Goal: Transaction & Acquisition: Book appointment/travel/reservation

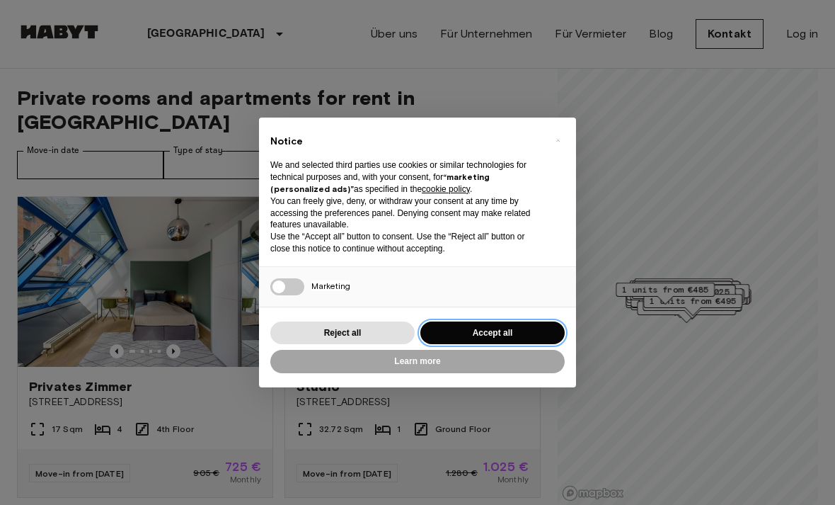
click at [515, 333] on button "Accept all" at bounding box center [492, 332] width 144 height 23
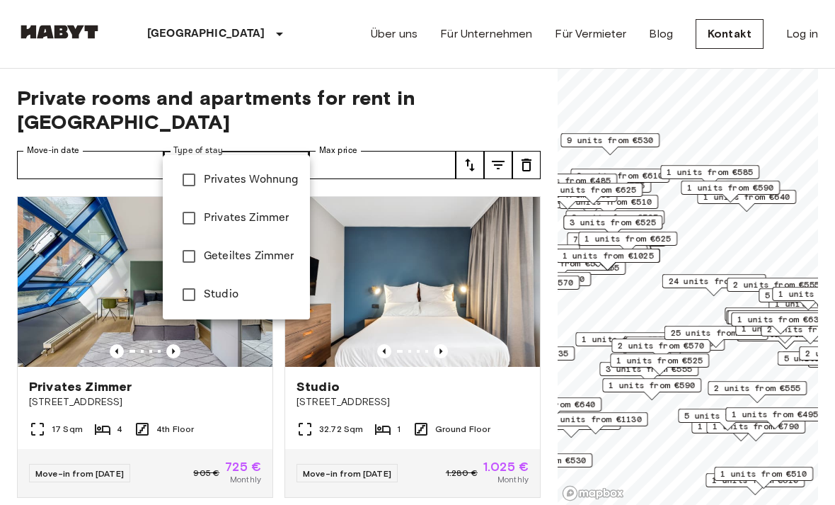
click at [268, 224] on span "Privates Zimmer" at bounding box center [251, 218] width 95 height 17
type input "**********"
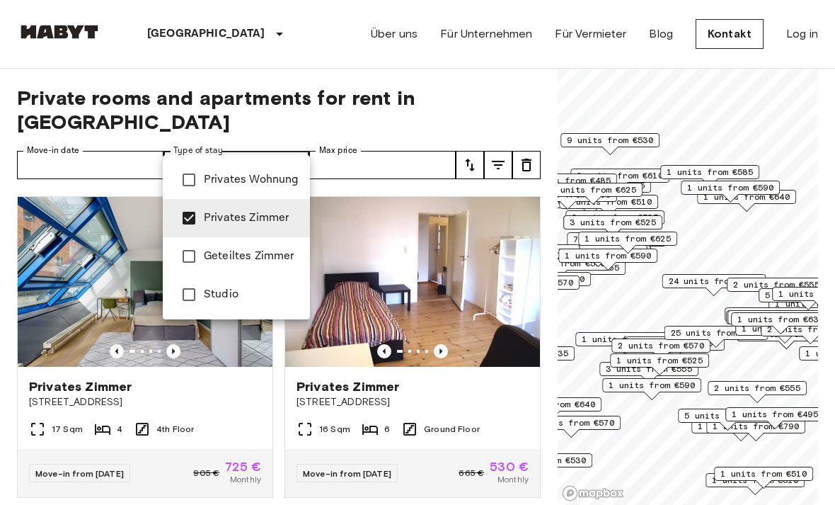
click at [382, 147] on div at bounding box center [417, 252] width 835 height 505
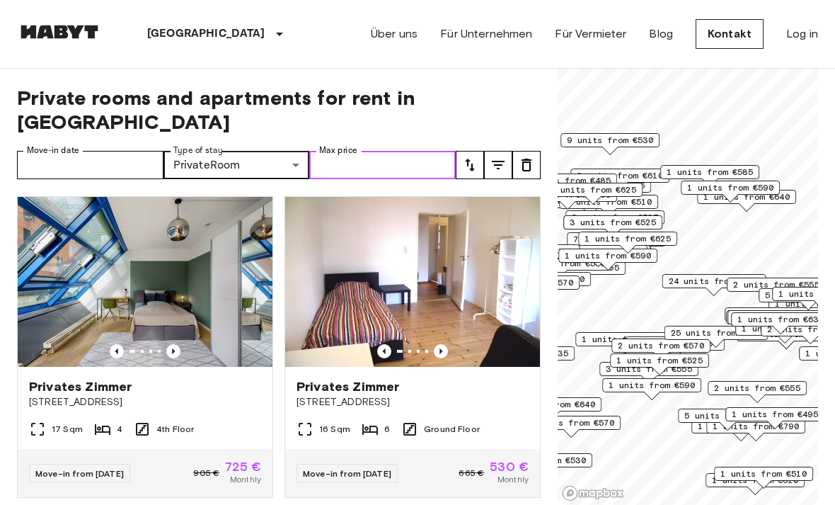
click at [408, 151] on input "Max price" at bounding box center [382, 165] width 147 height 28
type input "***"
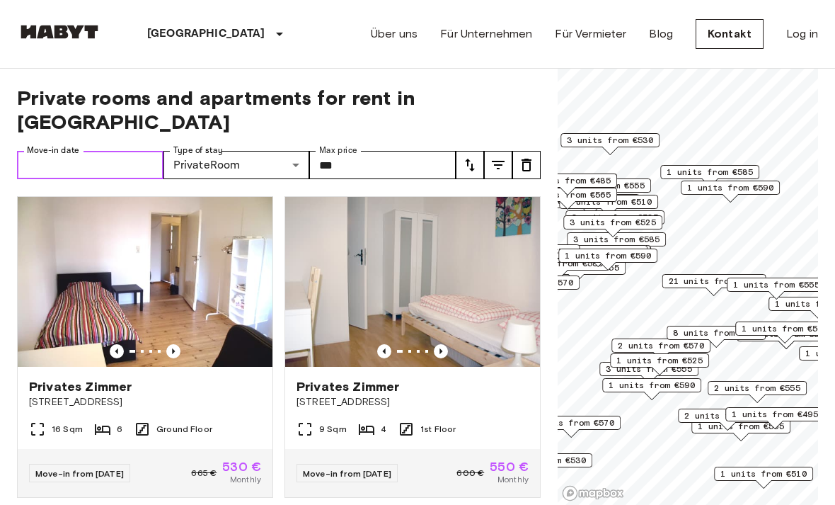
click at [111, 151] on input "Move-in date" at bounding box center [90, 165] width 147 height 28
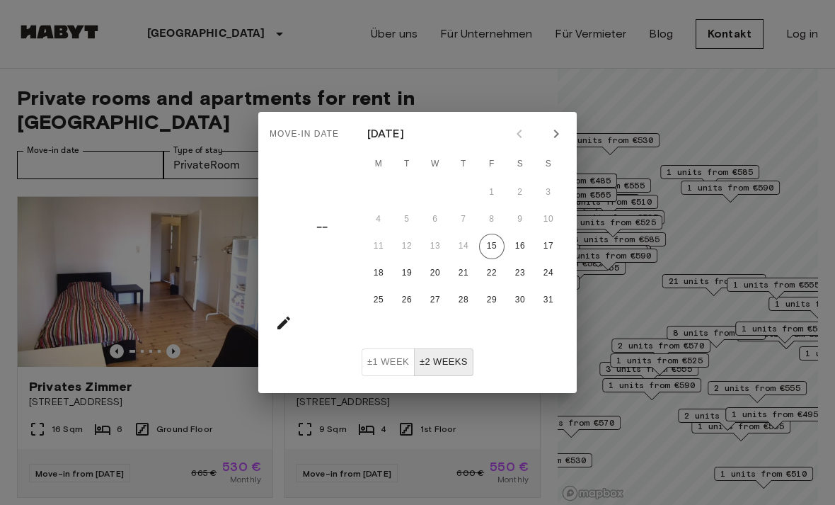
click at [556, 122] on button "Next month" at bounding box center [556, 134] width 24 height 24
click at [559, 123] on button "Next month" at bounding box center [556, 134] width 24 height 24
click at [437, 192] on button "1" at bounding box center [435, 192] width 25 height 25
type input "**********"
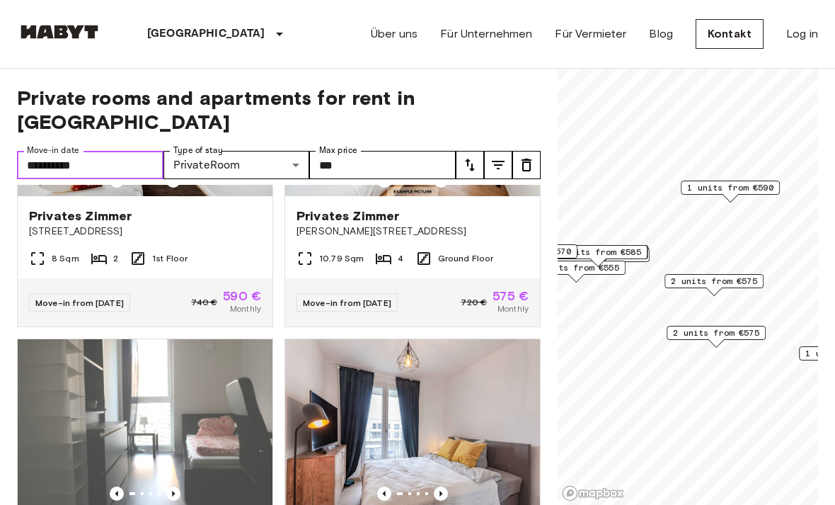
scroll to position [90, 0]
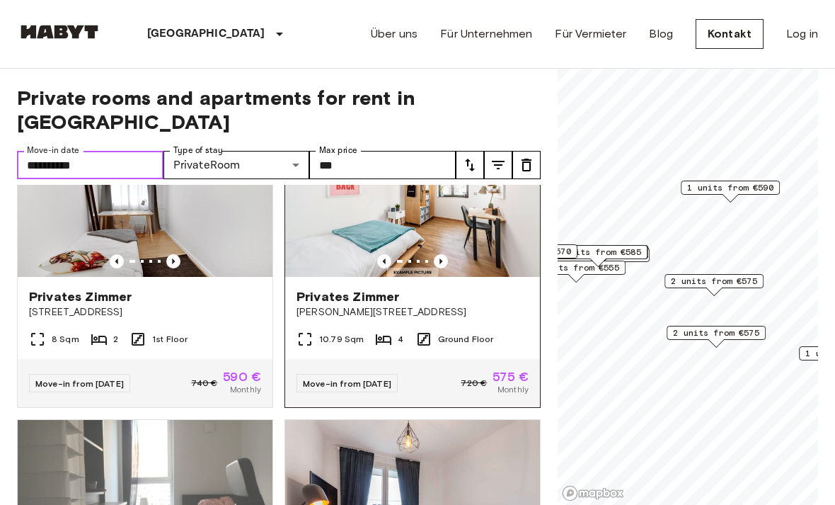
click at [462, 214] on img at bounding box center [412, 192] width 255 height 170
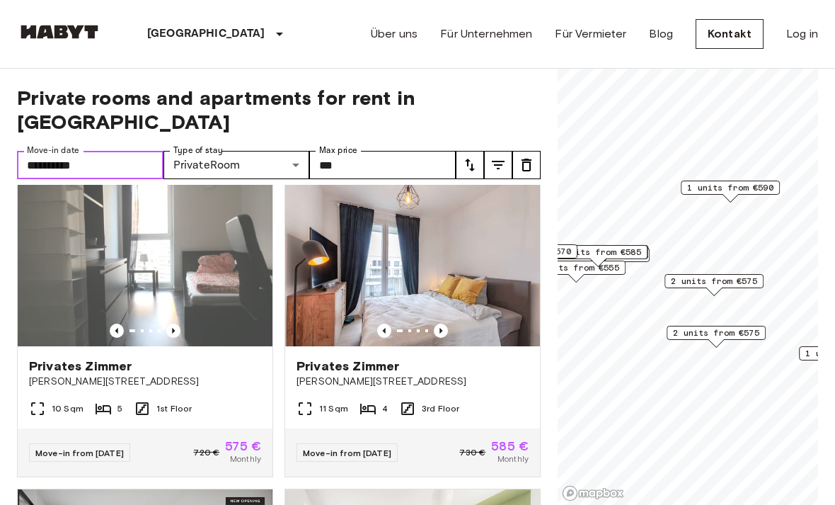
scroll to position [347, 0]
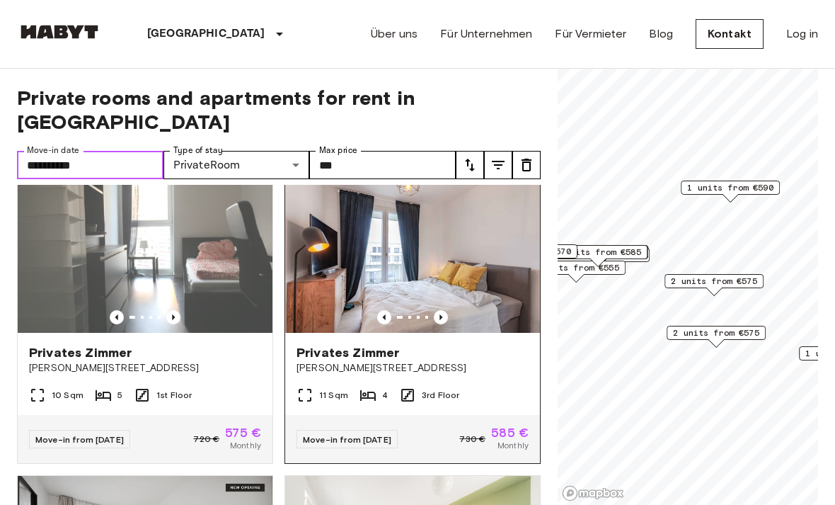
click at [437, 229] on img at bounding box center [412, 248] width 255 height 170
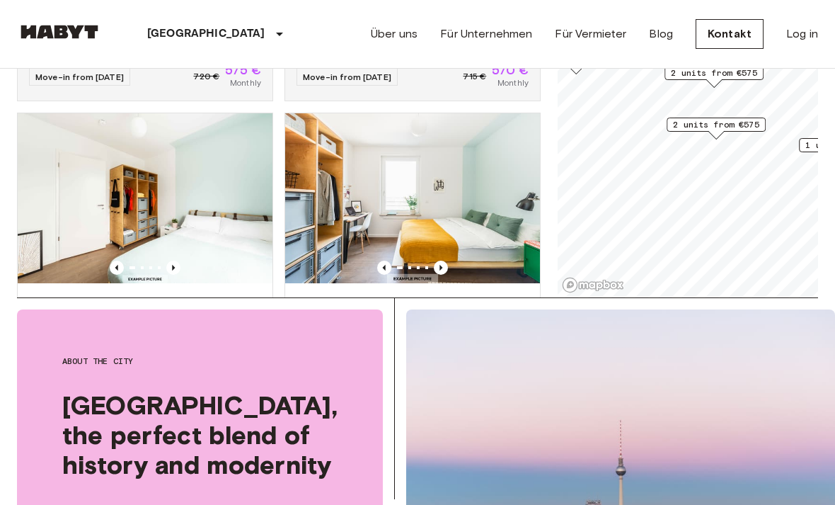
scroll to position [2458, 0]
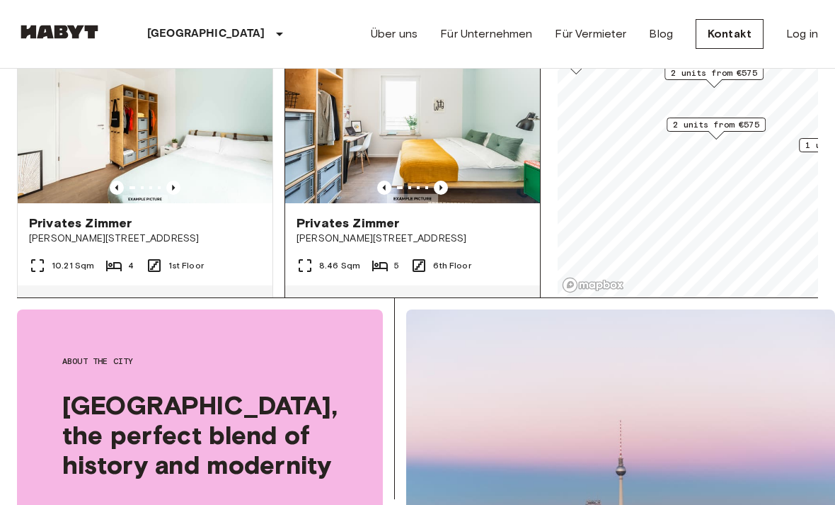
click at [507, 147] on img at bounding box center [412, 118] width 255 height 170
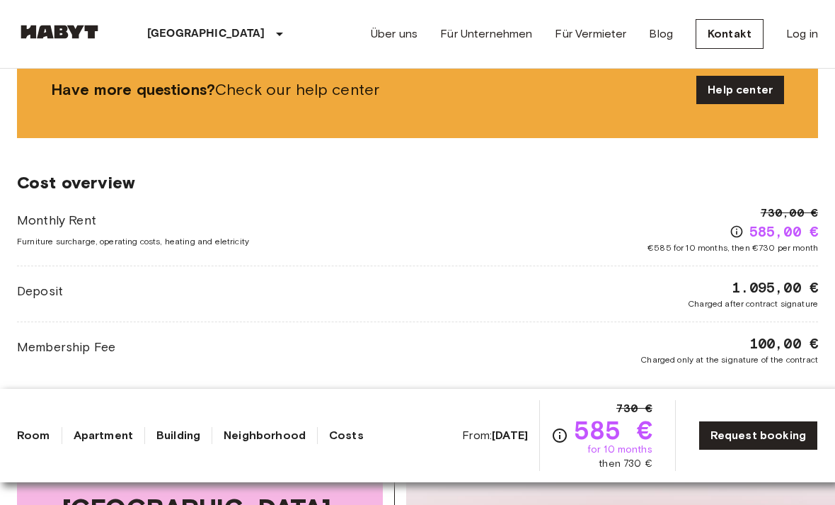
scroll to position [1163, 0]
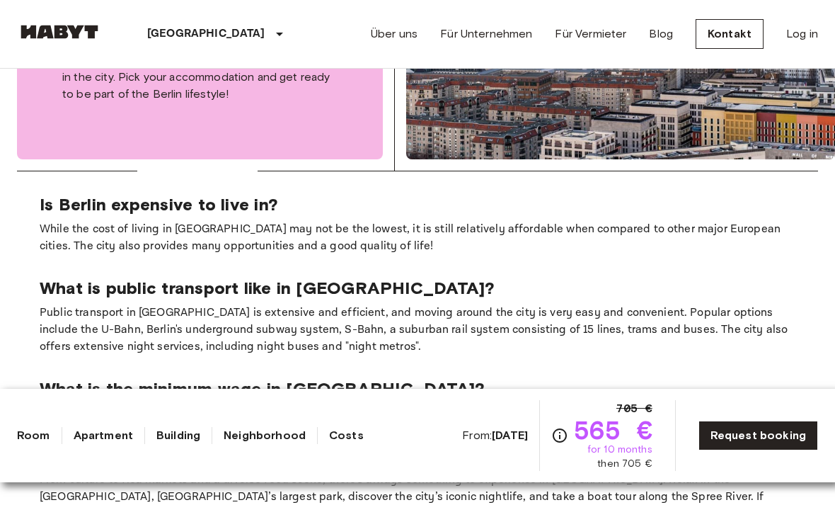
scroll to position [2716, 0]
